Goal: Task Accomplishment & Management: Manage account settings

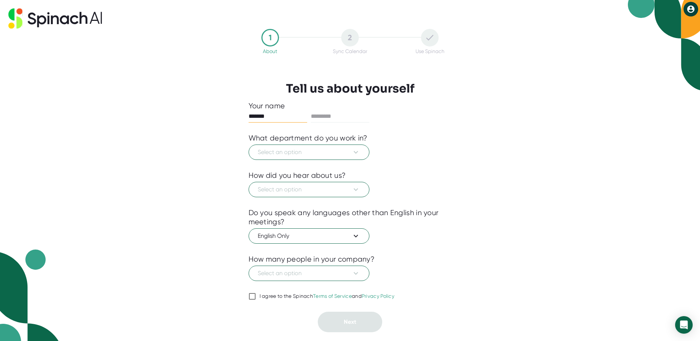
type input "*******"
type input "********"
click at [279, 150] on span "Select an option" at bounding box center [309, 152] width 102 height 9
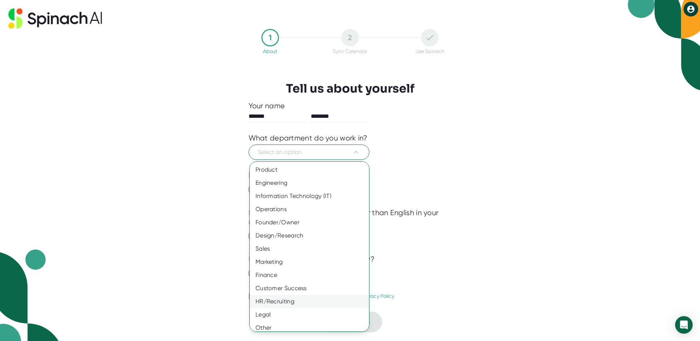
click at [275, 299] on div "HR/Recruiting" at bounding box center [312, 301] width 125 height 13
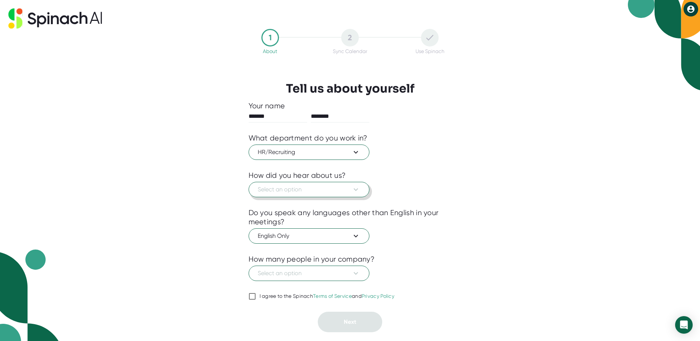
click at [268, 188] on span "Select an option" at bounding box center [309, 189] width 102 height 9
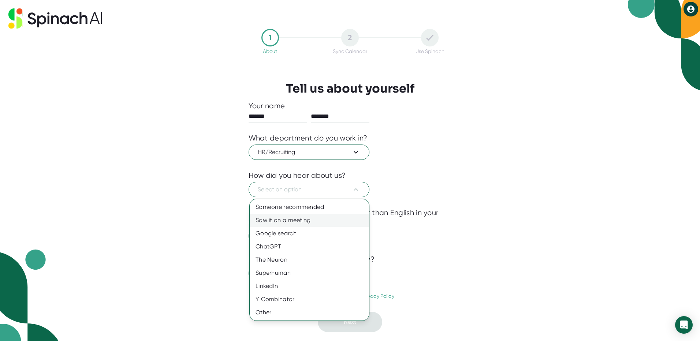
click at [283, 222] on div "Saw it on a meeting" at bounding box center [309, 220] width 119 height 13
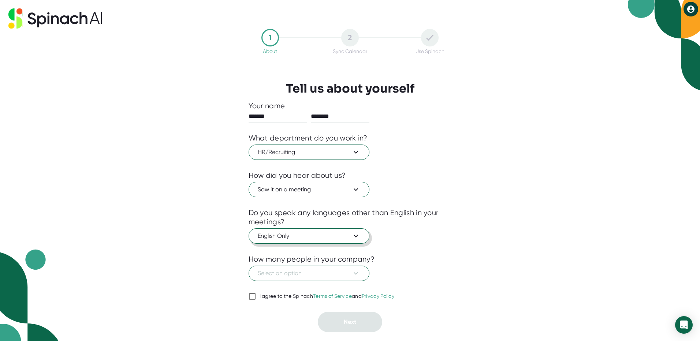
click at [284, 235] on span "English Only" at bounding box center [309, 236] width 102 height 9
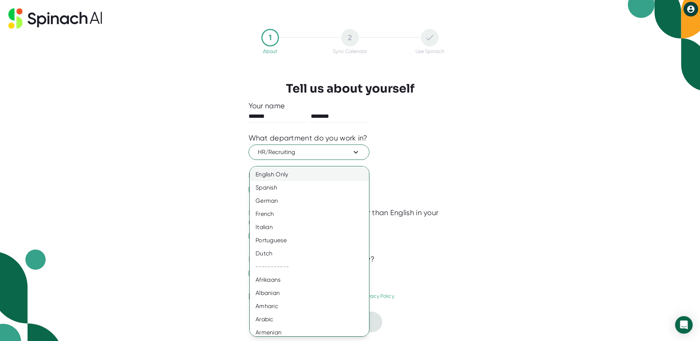
click at [288, 175] on div "English Only" at bounding box center [312, 174] width 125 height 13
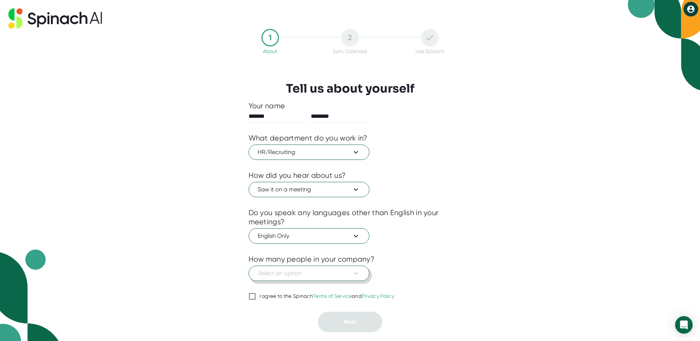
click at [294, 272] on span "Select an option" at bounding box center [309, 273] width 102 height 9
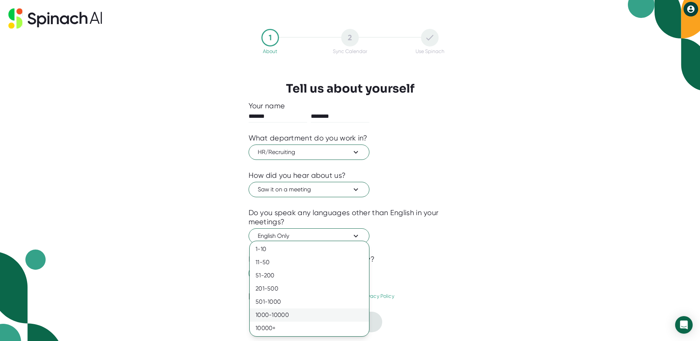
click at [286, 315] on div "1000-10000" at bounding box center [309, 314] width 119 height 13
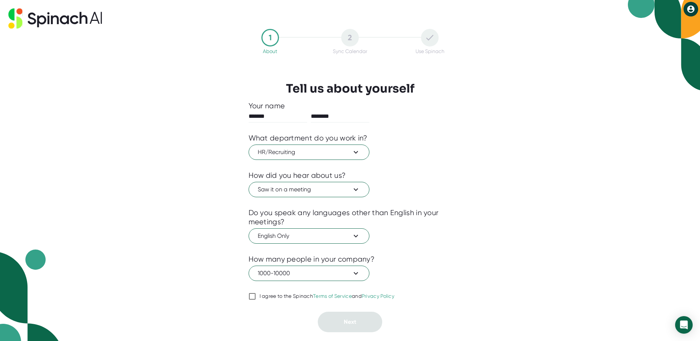
click at [252, 293] on input "I agree to the Spinach Terms of Service and Privacy Policy" at bounding box center [251, 296] width 7 height 9
checkbox input "true"
click at [345, 327] on button "Next" at bounding box center [350, 322] width 64 height 20
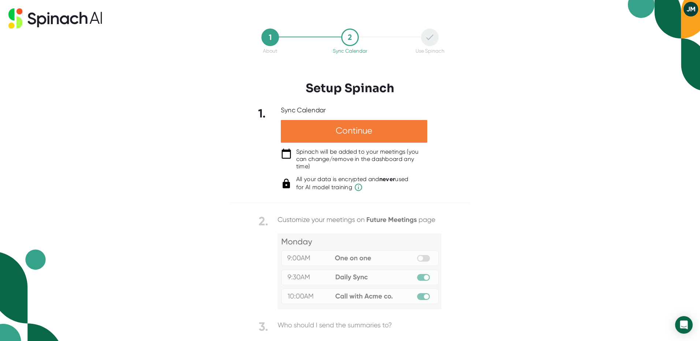
click at [392, 133] on div "Continue" at bounding box center [354, 131] width 146 height 23
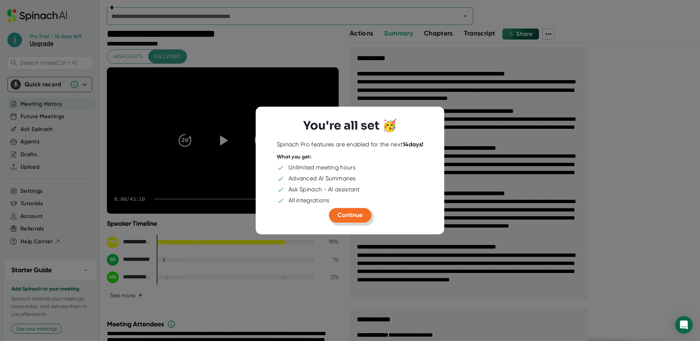
click at [360, 220] on button "Continue" at bounding box center [350, 215] width 42 height 15
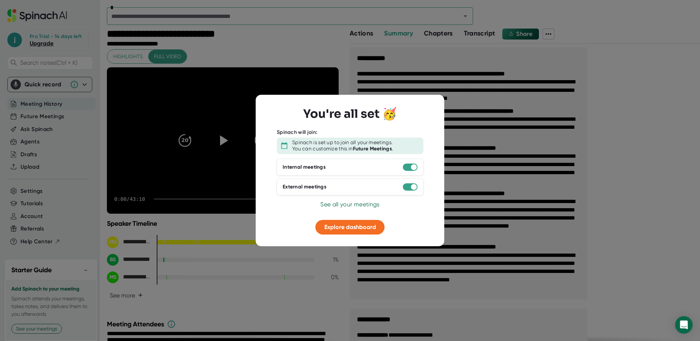
click at [326, 48] on div at bounding box center [350, 170] width 700 height 341
click at [411, 188] on div at bounding box center [414, 187] width 6 height 6
click at [403, 188] on div at bounding box center [410, 186] width 15 height 7
click at [307, 188] on div "External meetings" at bounding box center [305, 187] width 44 height 7
click at [307, 170] on div "Internal meetings" at bounding box center [304, 167] width 43 height 7
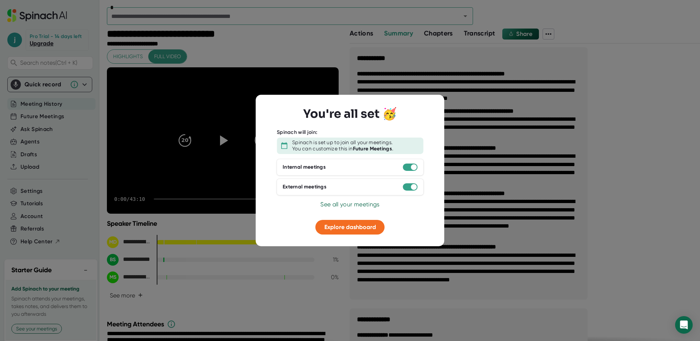
click at [306, 147] on div "You can customize this in Future Meetings ." at bounding box center [342, 149] width 101 height 7
click at [354, 205] on span "See all your meetings" at bounding box center [349, 204] width 59 height 7
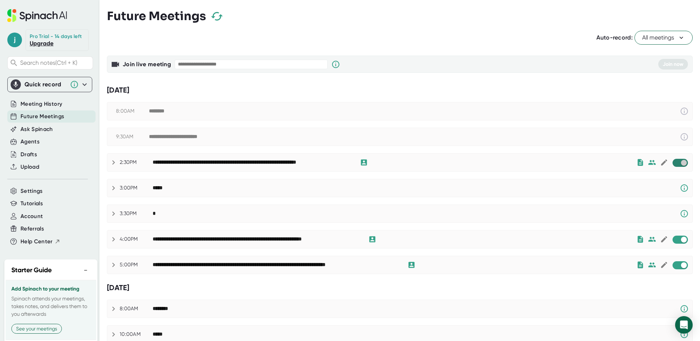
click at [673, 165] on input "checkbox" at bounding box center [683, 163] width 21 height 7
click at [675, 237] on input "checkbox" at bounding box center [683, 239] width 21 height 7
click at [675, 265] on input "checkbox" at bounding box center [683, 265] width 21 height 7
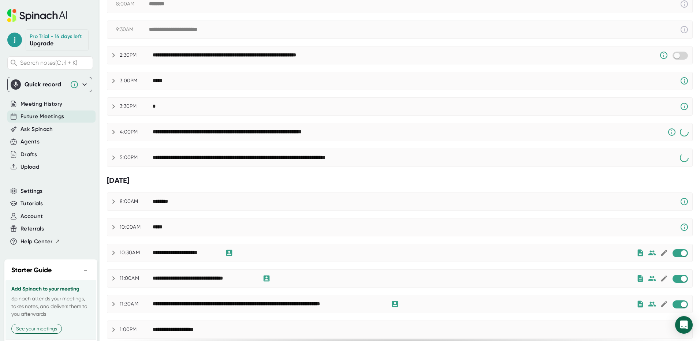
scroll to position [146, 0]
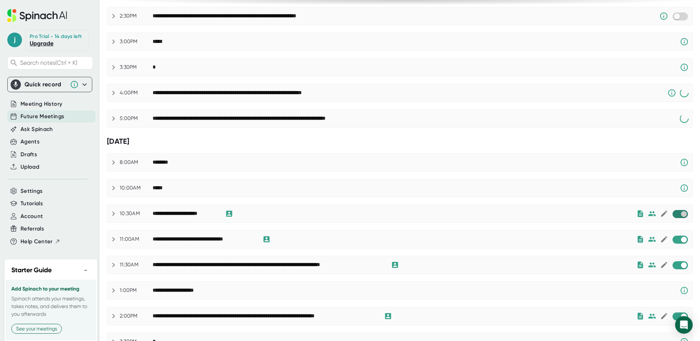
click at [673, 212] on input "checkbox" at bounding box center [683, 214] width 21 height 7
checkbox input "true"
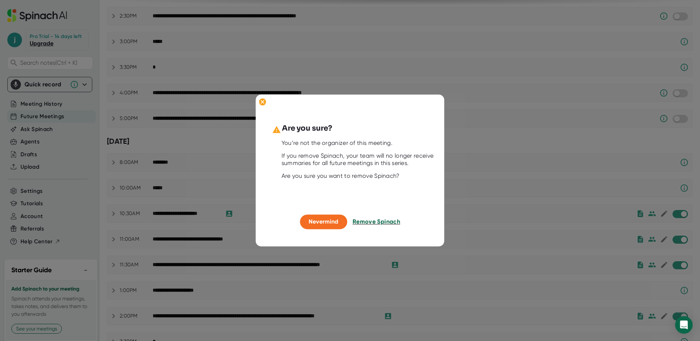
click at [364, 224] on span "Remove Spinach" at bounding box center [376, 221] width 48 height 7
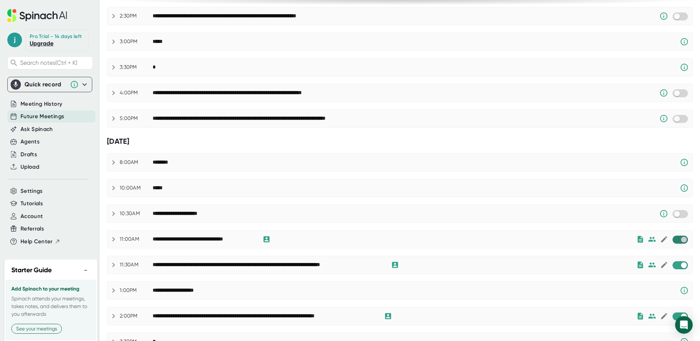
click at [673, 242] on input "checkbox" at bounding box center [683, 239] width 21 height 7
click at [673, 265] on input "checkbox" at bounding box center [683, 265] width 21 height 7
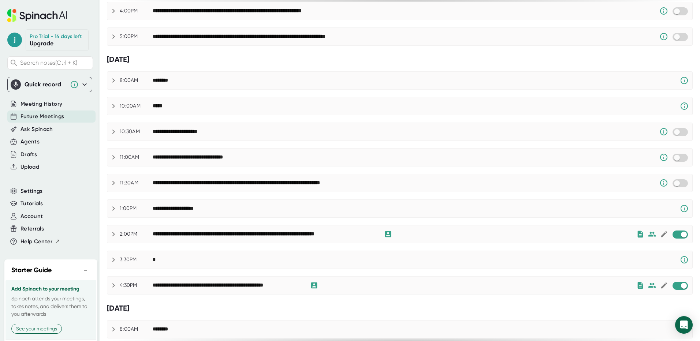
scroll to position [256, 0]
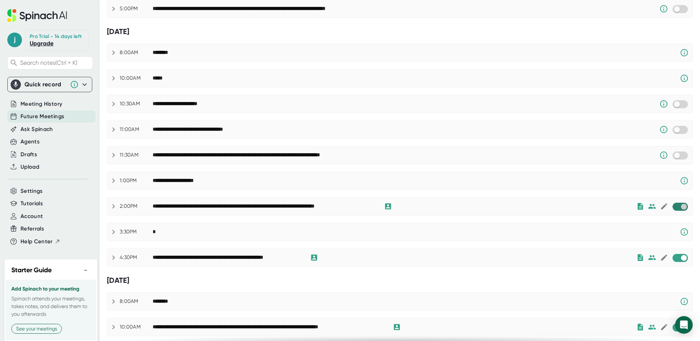
click at [676, 209] on input "checkbox" at bounding box center [683, 206] width 21 height 7
click at [677, 260] on input "checkbox" at bounding box center [683, 258] width 21 height 7
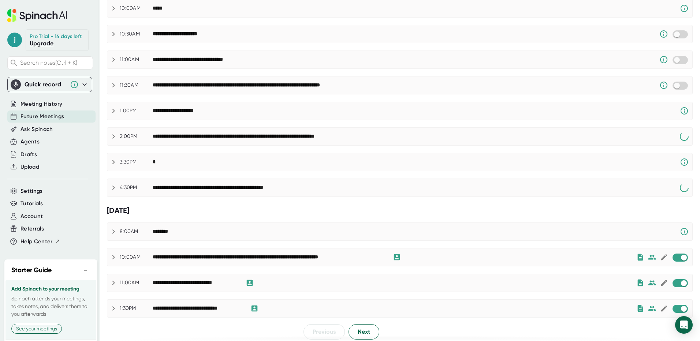
scroll to position [330, 0]
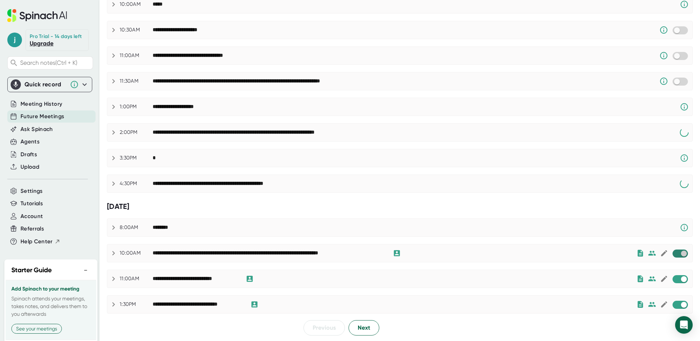
click at [675, 253] on input "checkbox" at bounding box center [683, 253] width 21 height 7
click at [673, 280] on input "checkbox" at bounding box center [683, 279] width 21 height 7
click at [673, 303] on input "checkbox" at bounding box center [683, 305] width 21 height 7
checkbox input "true"
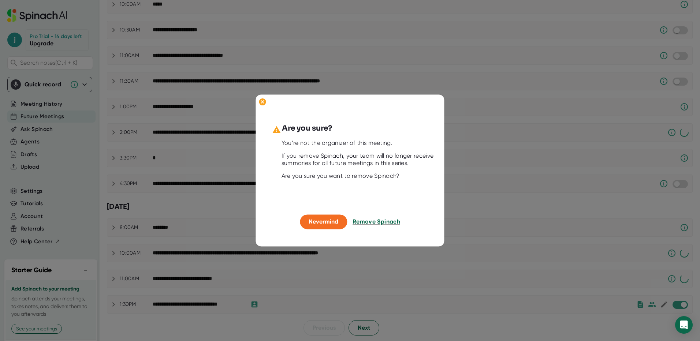
click at [369, 222] on span "Remove Spinach" at bounding box center [376, 221] width 48 height 7
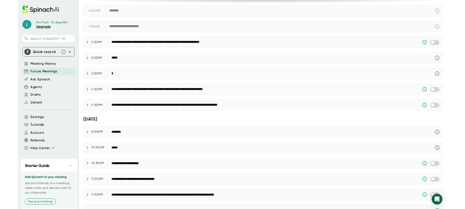
scroll to position [0, 0]
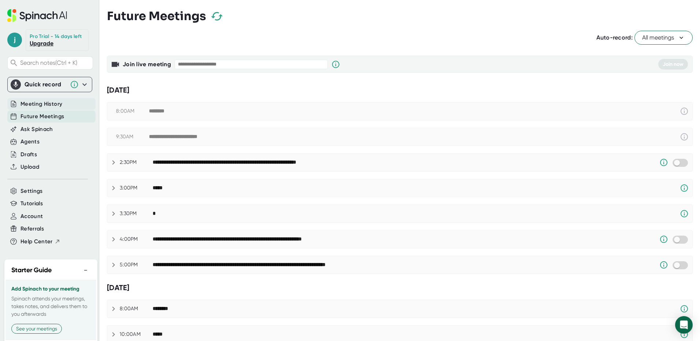
click at [45, 108] on span "Meeting History" at bounding box center [41, 104] width 42 height 8
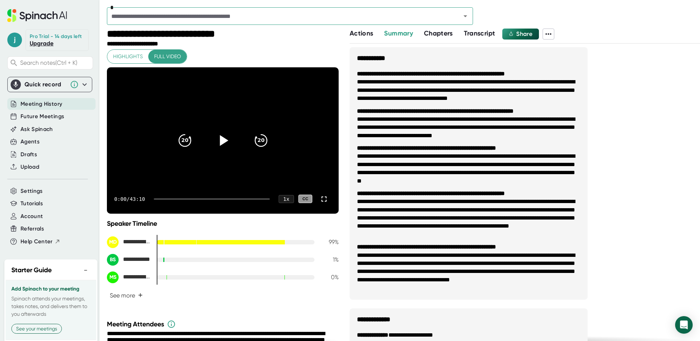
click at [222, 141] on icon at bounding box center [224, 140] width 8 height 11
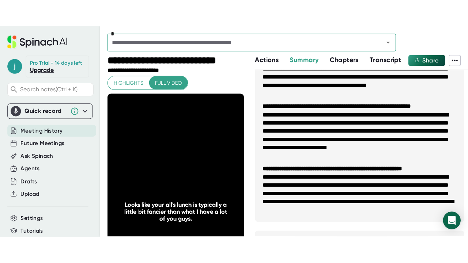
scroll to position [146, 0]
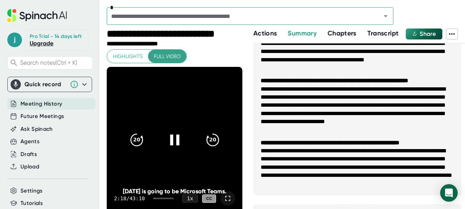
click at [224, 199] on icon at bounding box center [228, 198] width 9 height 9
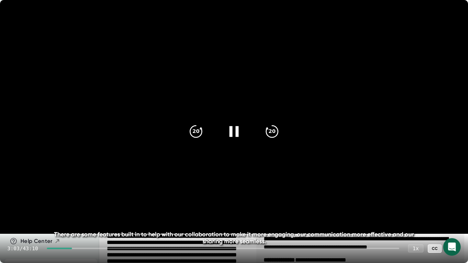
click at [233, 135] on icon at bounding box center [234, 132] width 18 height 18
click at [232, 136] on icon at bounding box center [234, 132] width 18 height 18
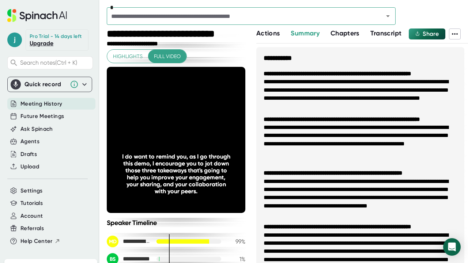
scroll to position [146, 0]
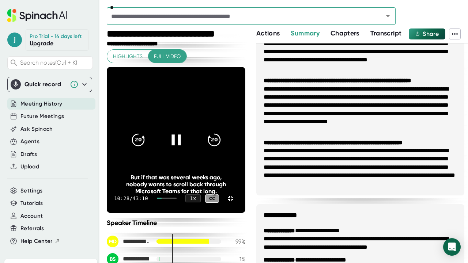
click at [181, 135] on icon at bounding box center [176, 140] width 9 height 11
